Goal: Task Accomplishment & Management: Complete application form

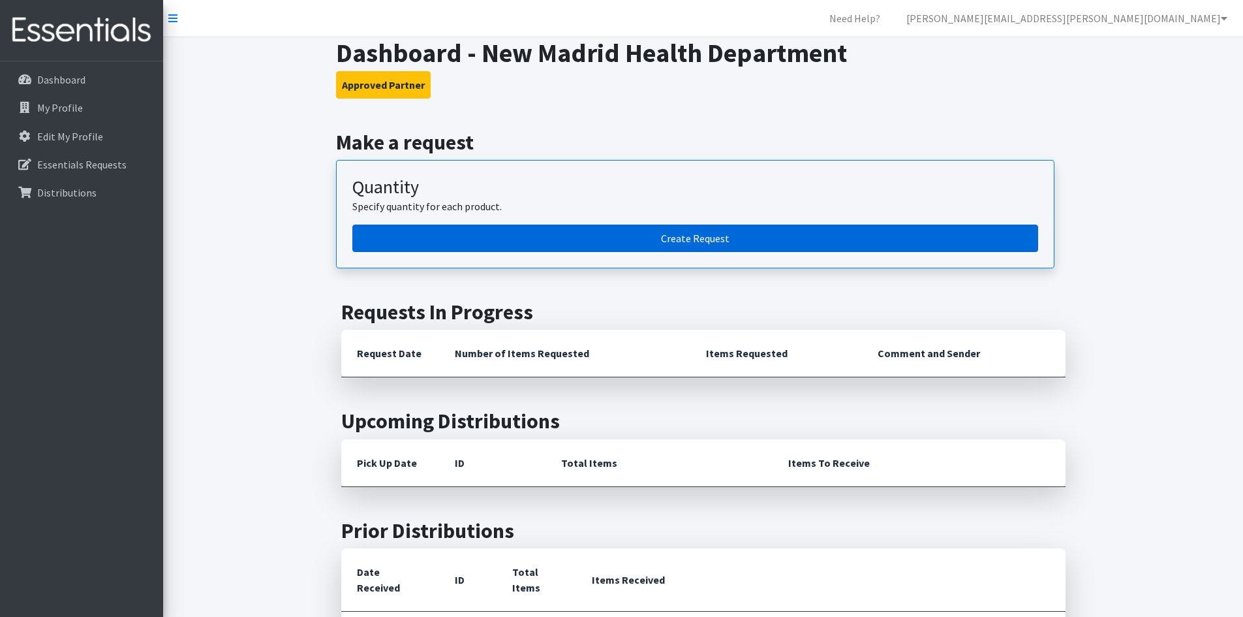
click at [550, 238] on link "Create Request" at bounding box center [695, 238] width 686 height 27
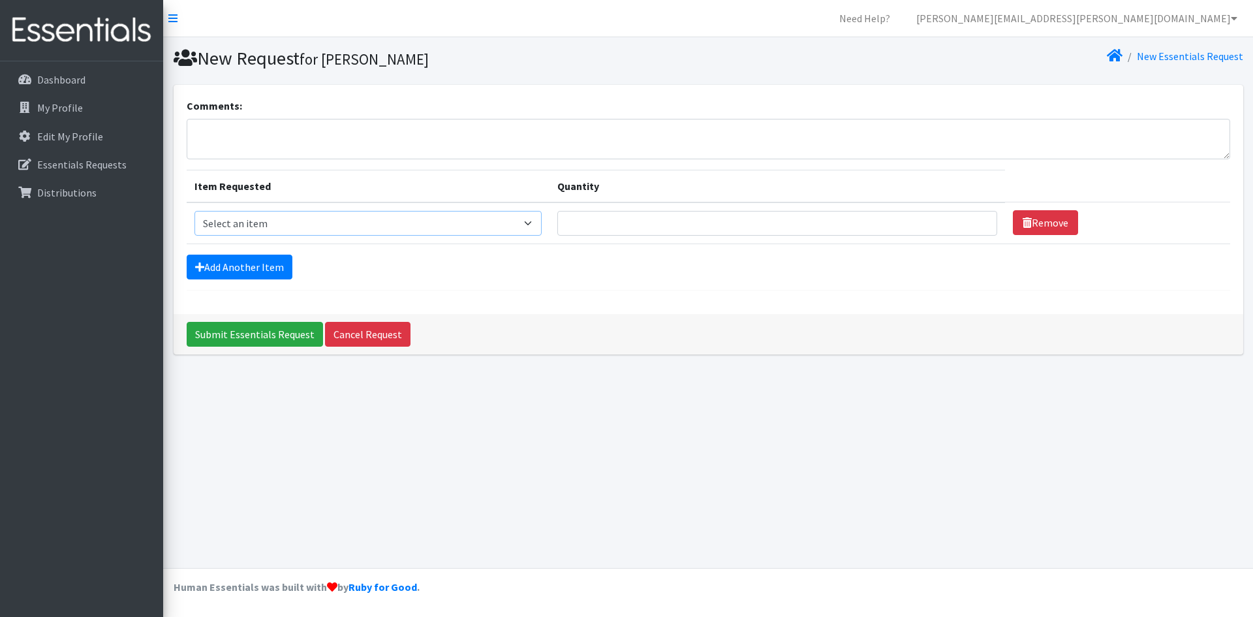
click at [533, 228] on select "Select an item Adult Briefs (x-small) Adult Briefs Large Adult Briefs X-Large A…" at bounding box center [368, 223] width 347 height 25
click at [640, 317] on div "Submit Essentials Request Cancel Request" at bounding box center [709, 334] width 1070 height 40
click at [355, 343] on link "Cancel Request" at bounding box center [368, 334] width 86 height 25
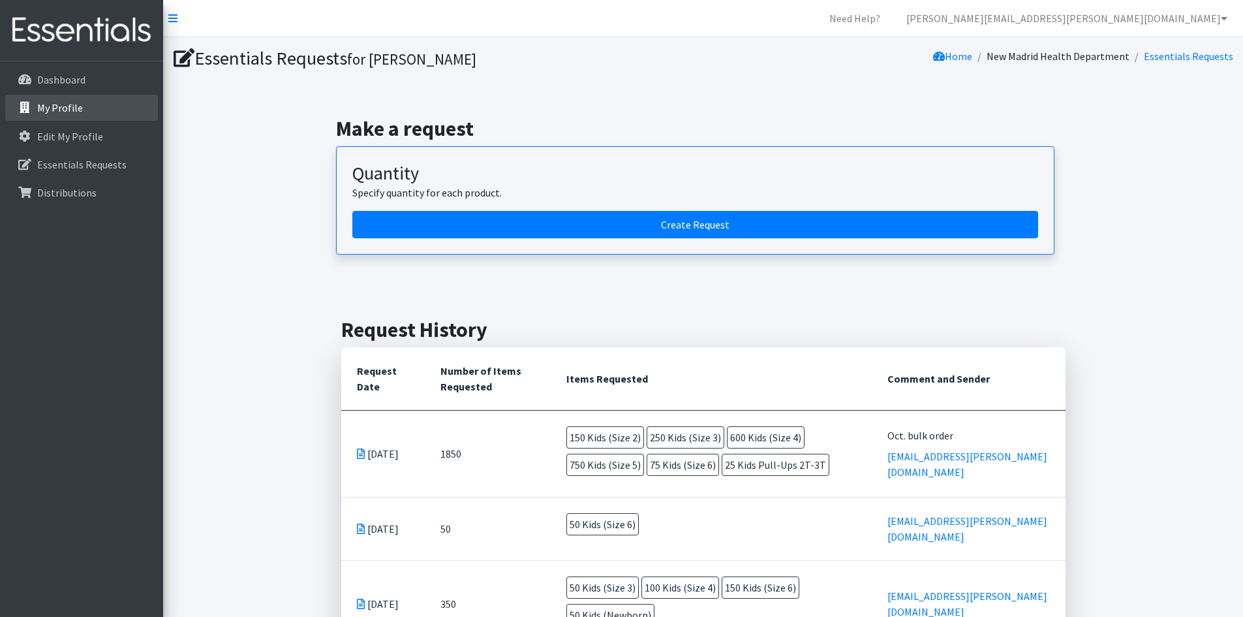
click at [101, 118] on link "My Profile" at bounding box center [81, 108] width 153 height 26
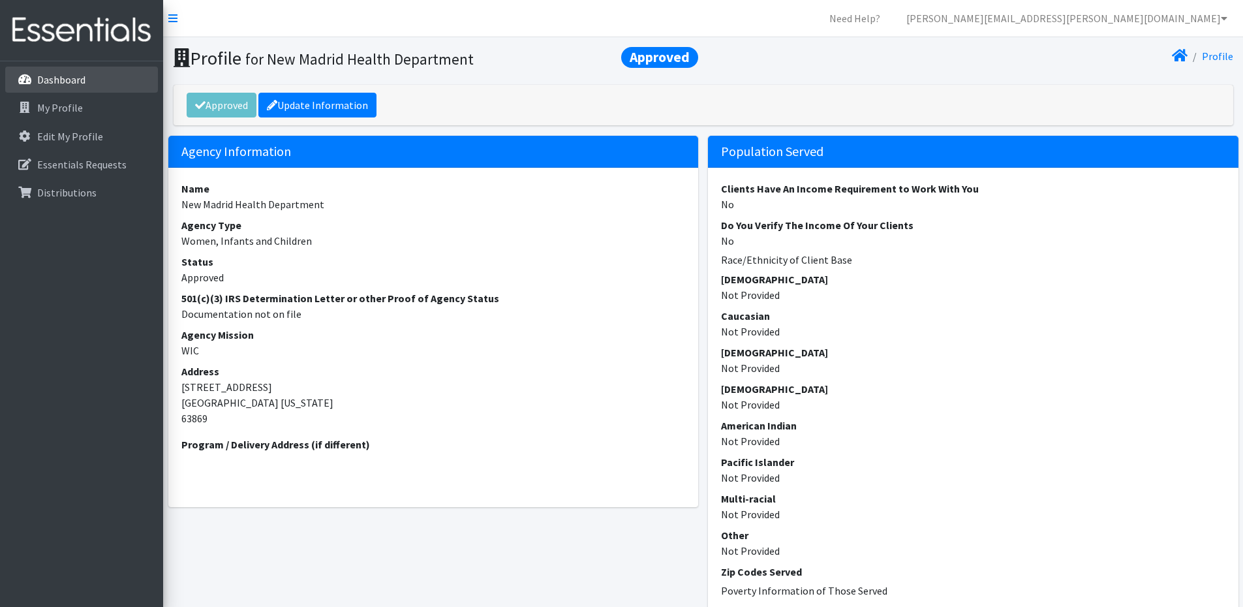
click at [95, 82] on link "Dashboard" at bounding box center [81, 80] width 153 height 26
